Goal: Book appointment/travel/reservation

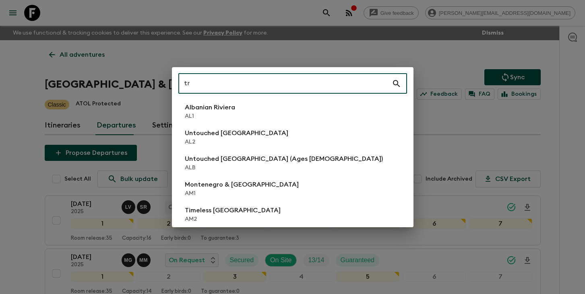
scroll to position [123, 0]
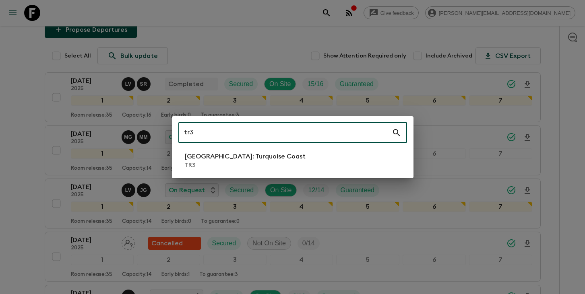
type input "tr3"
click at [226, 166] on p "TR3" at bounding box center [245, 165] width 121 height 8
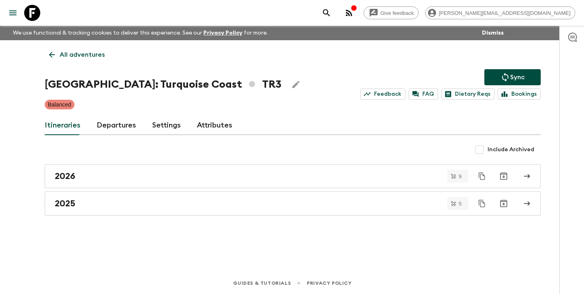
click at [107, 126] on link "Departures" at bounding box center [116, 125] width 39 height 19
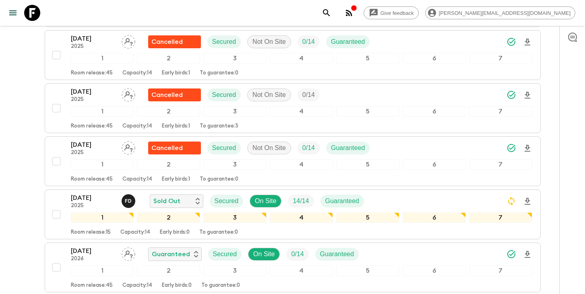
scroll to position [217, 0]
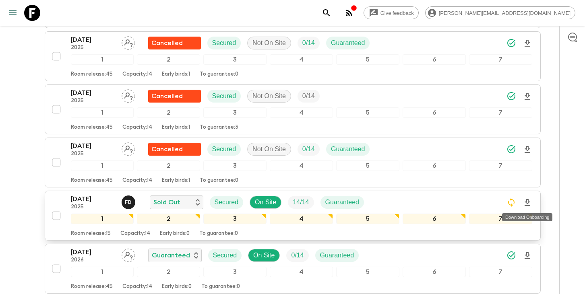
click at [527, 203] on icon "Download Onboarding" at bounding box center [528, 203] width 10 height 10
click at [331, 11] on icon "search adventures" at bounding box center [327, 13] width 10 height 10
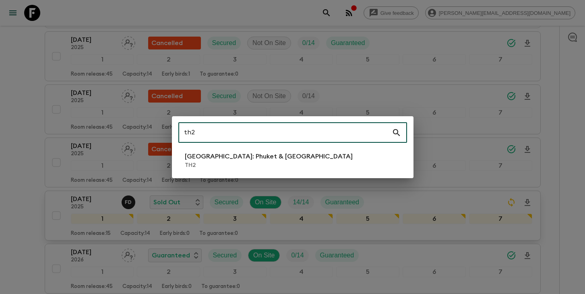
type input "th2"
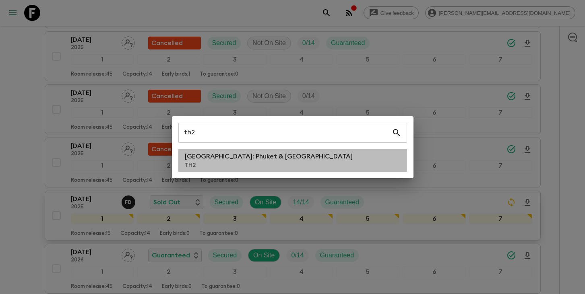
click at [205, 156] on p "[GEOGRAPHIC_DATA]: Phuket & [GEOGRAPHIC_DATA]" at bounding box center [269, 157] width 168 height 10
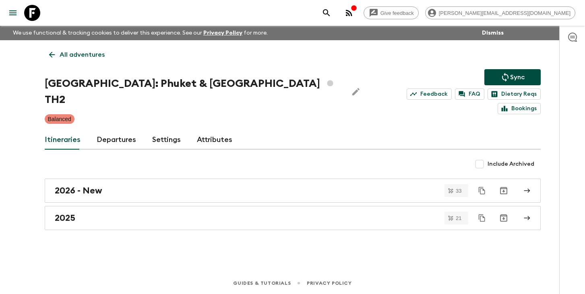
click at [111, 130] on link "Departures" at bounding box center [116, 139] width 39 height 19
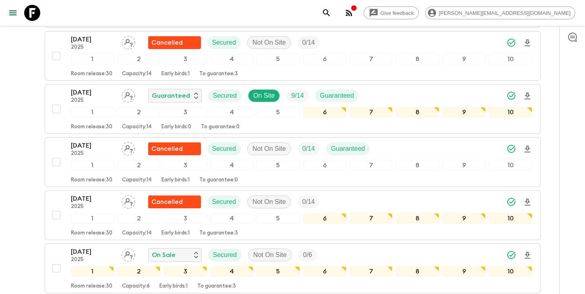
scroll to position [981, 0]
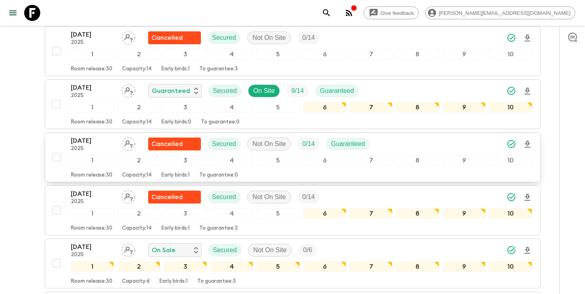
click at [98, 136] on p "[DATE]" at bounding box center [93, 141] width 44 height 10
